Goal: Information Seeking & Learning: Learn about a topic

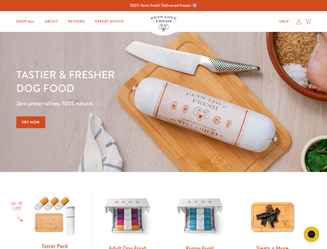
click at [164, 124] on div "Tastier & fresher dog food Zero preservatives. 100% natural. Try Now" at bounding box center [114, 102] width 197 height 68
click at [312, 234] on icon "Gorgias live chat" at bounding box center [311, 234] width 5 height 5
